Goal: Find specific page/section: Find specific page/section

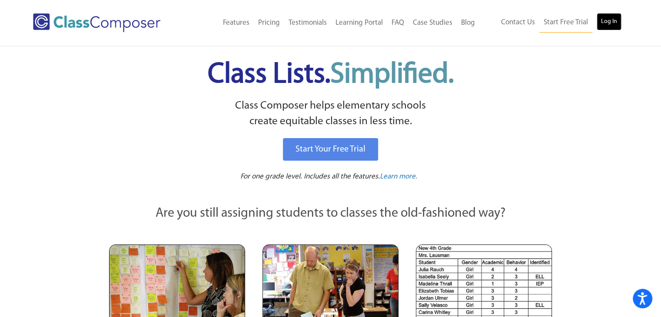
click at [611, 23] on link "Log In" at bounding box center [608, 21] width 25 height 17
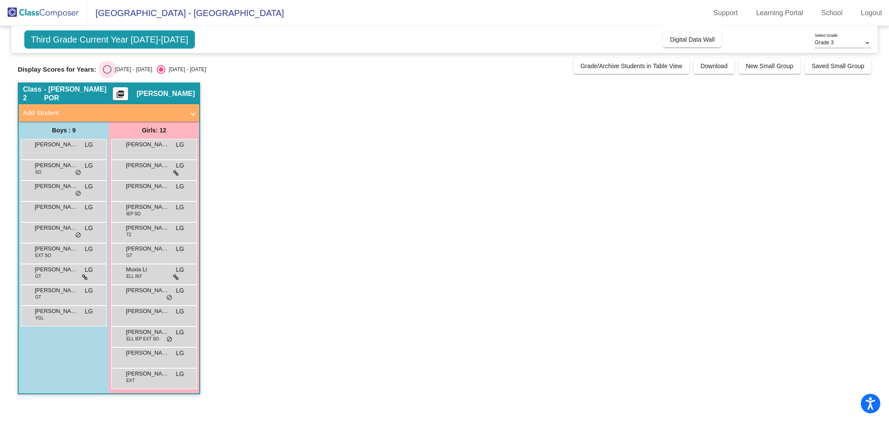
click at [107, 69] on div "Select an option" at bounding box center [107, 69] width 0 height 0
click at [107, 74] on input "[DATE] - [DATE]" at bounding box center [107, 74] width 0 height 0
radio input "true"
